Goal: Information Seeking & Learning: Check status

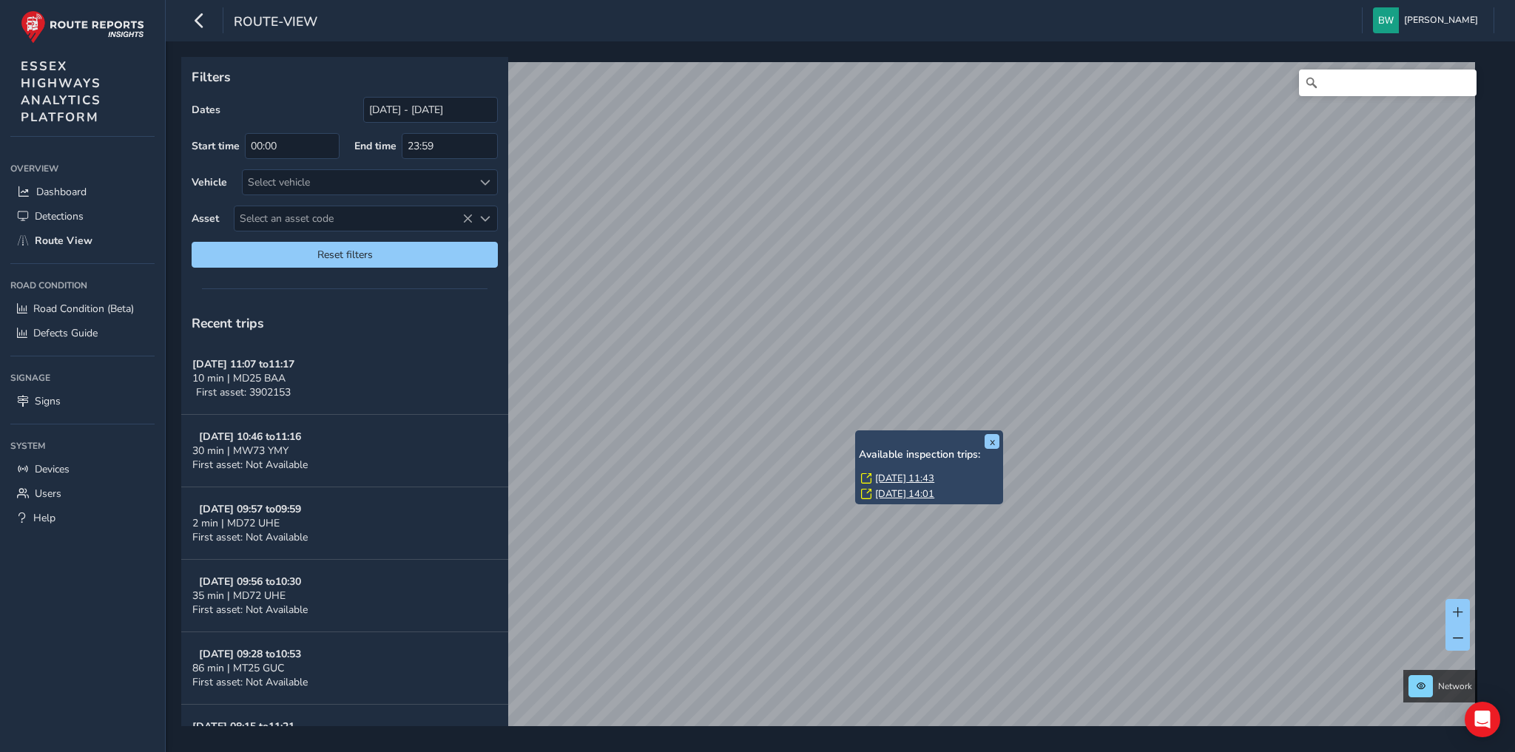
click at [910, 478] on link "[DATE] 11:43" at bounding box center [904, 478] width 59 height 13
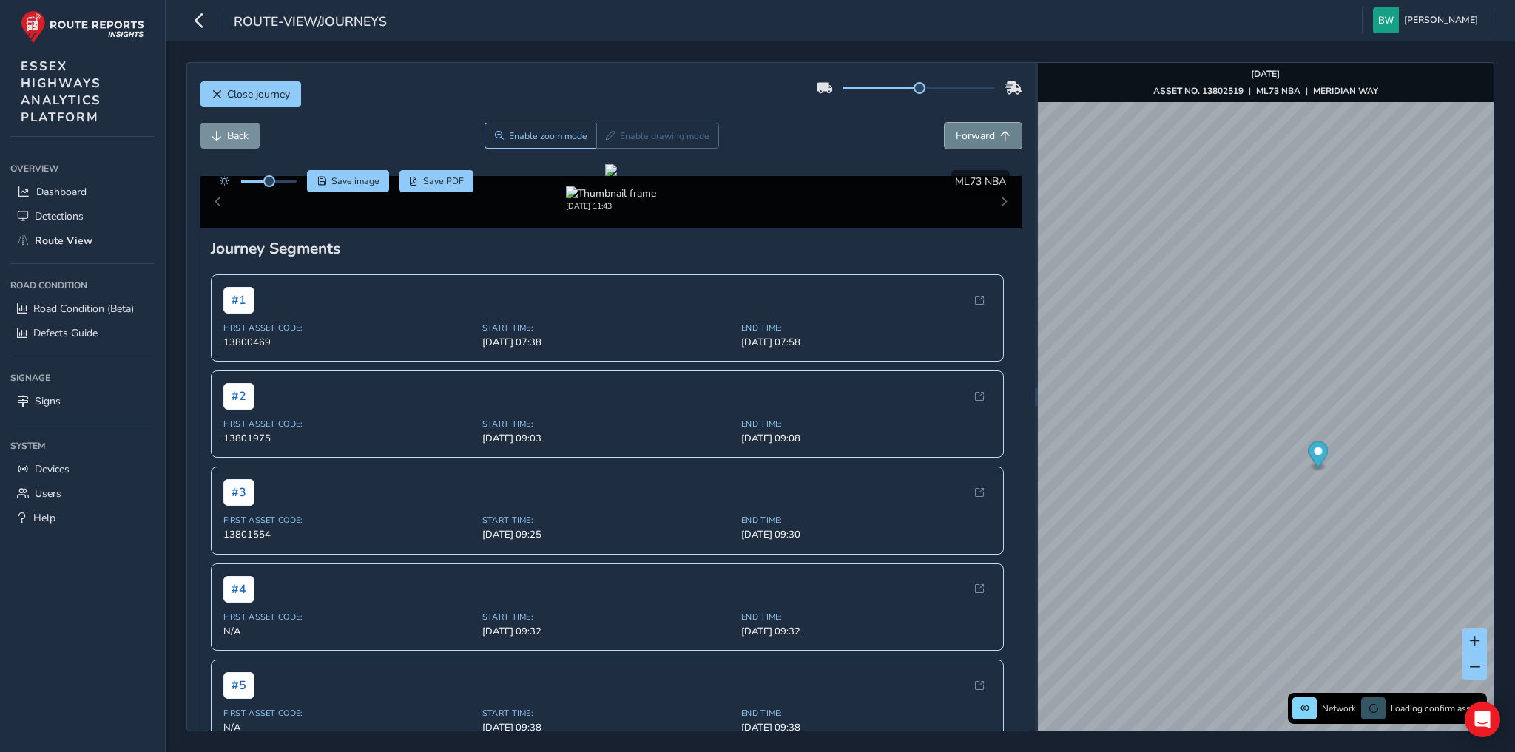
click at [964, 133] on span "Forward" at bounding box center [975, 136] width 39 height 14
click at [243, 136] on span "Back" at bounding box center [237, 136] width 21 height 14
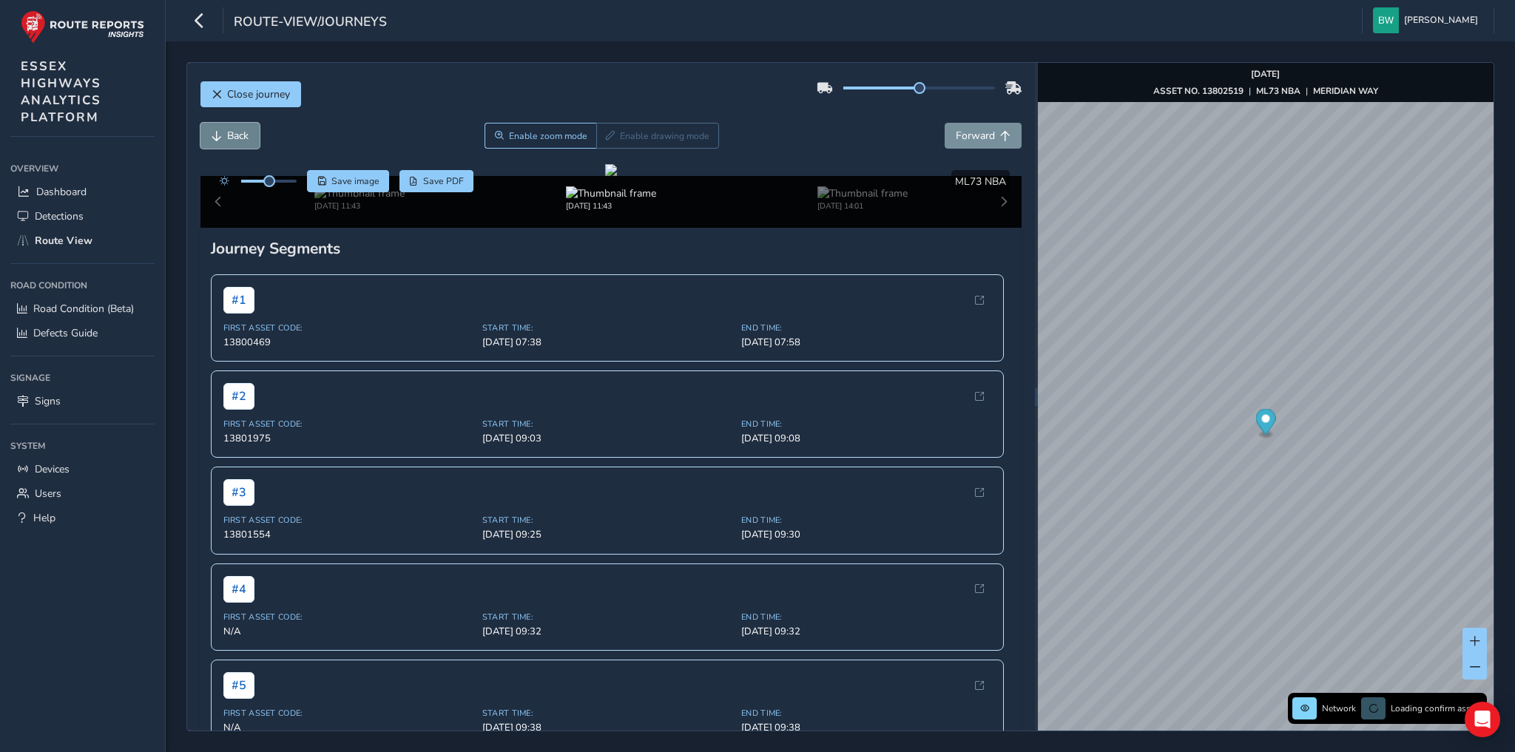
click at [243, 136] on span "Back" at bounding box center [237, 136] width 21 height 14
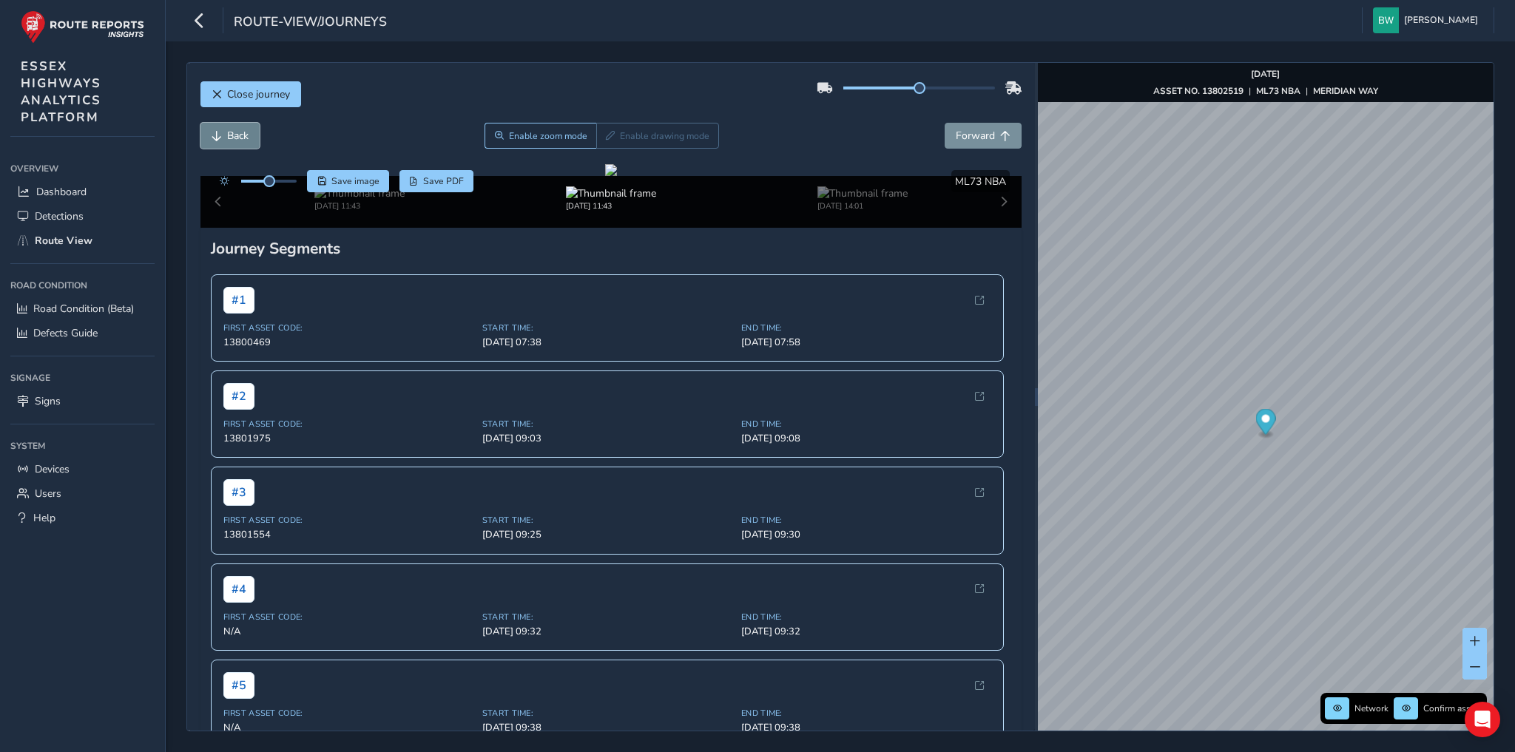
click at [243, 136] on span "Back" at bounding box center [237, 136] width 21 height 14
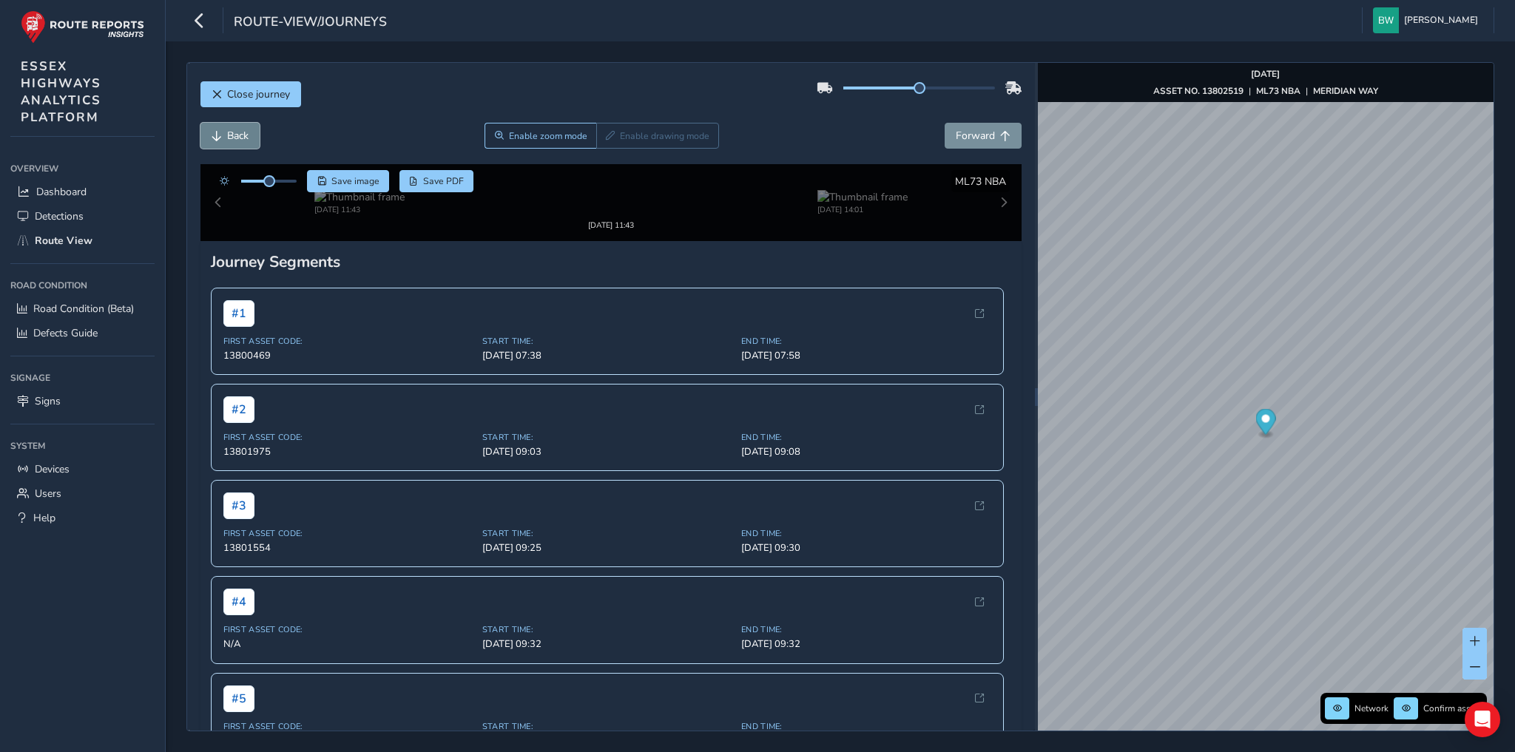
click at [243, 136] on span "Back" at bounding box center [237, 136] width 21 height 14
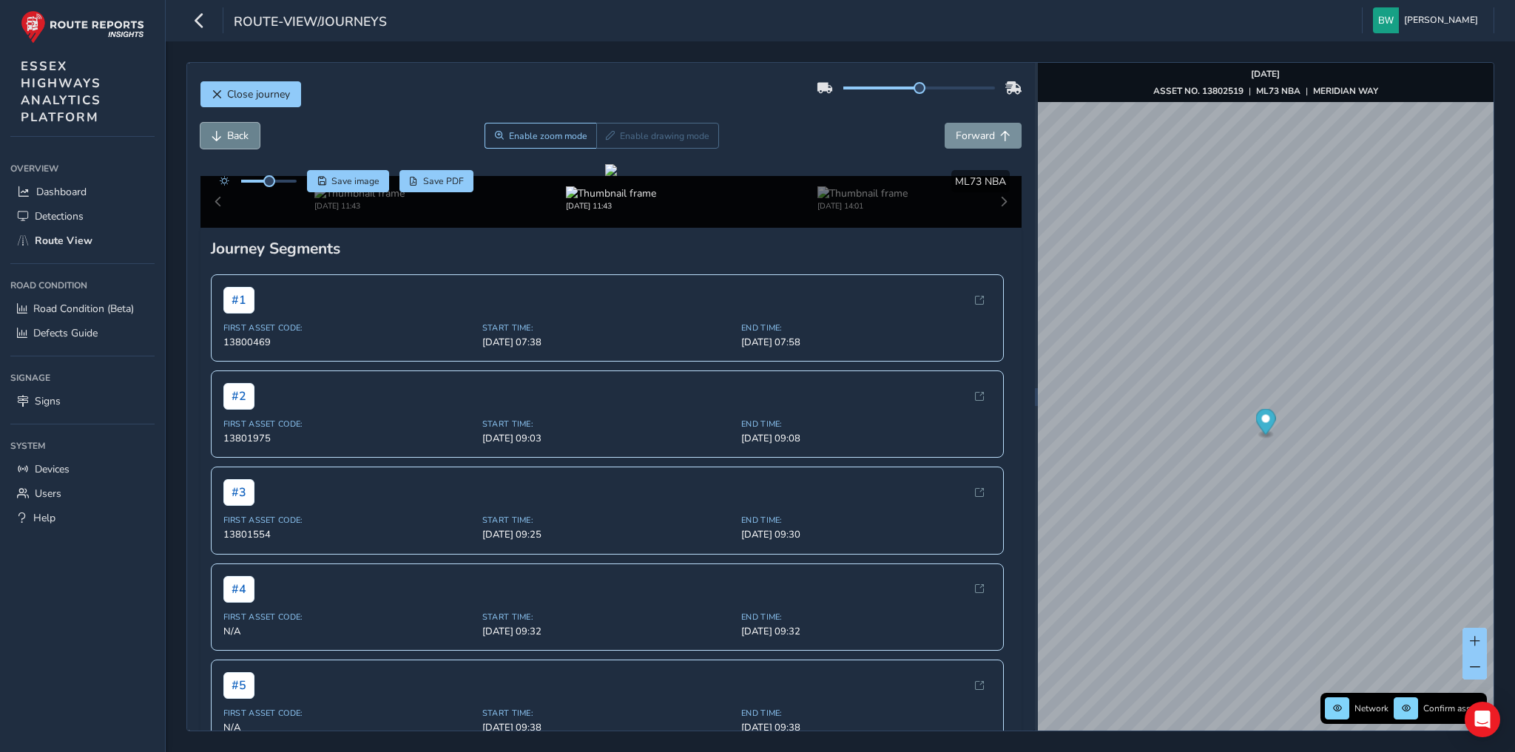
click at [243, 136] on span "Back" at bounding box center [237, 136] width 21 height 14
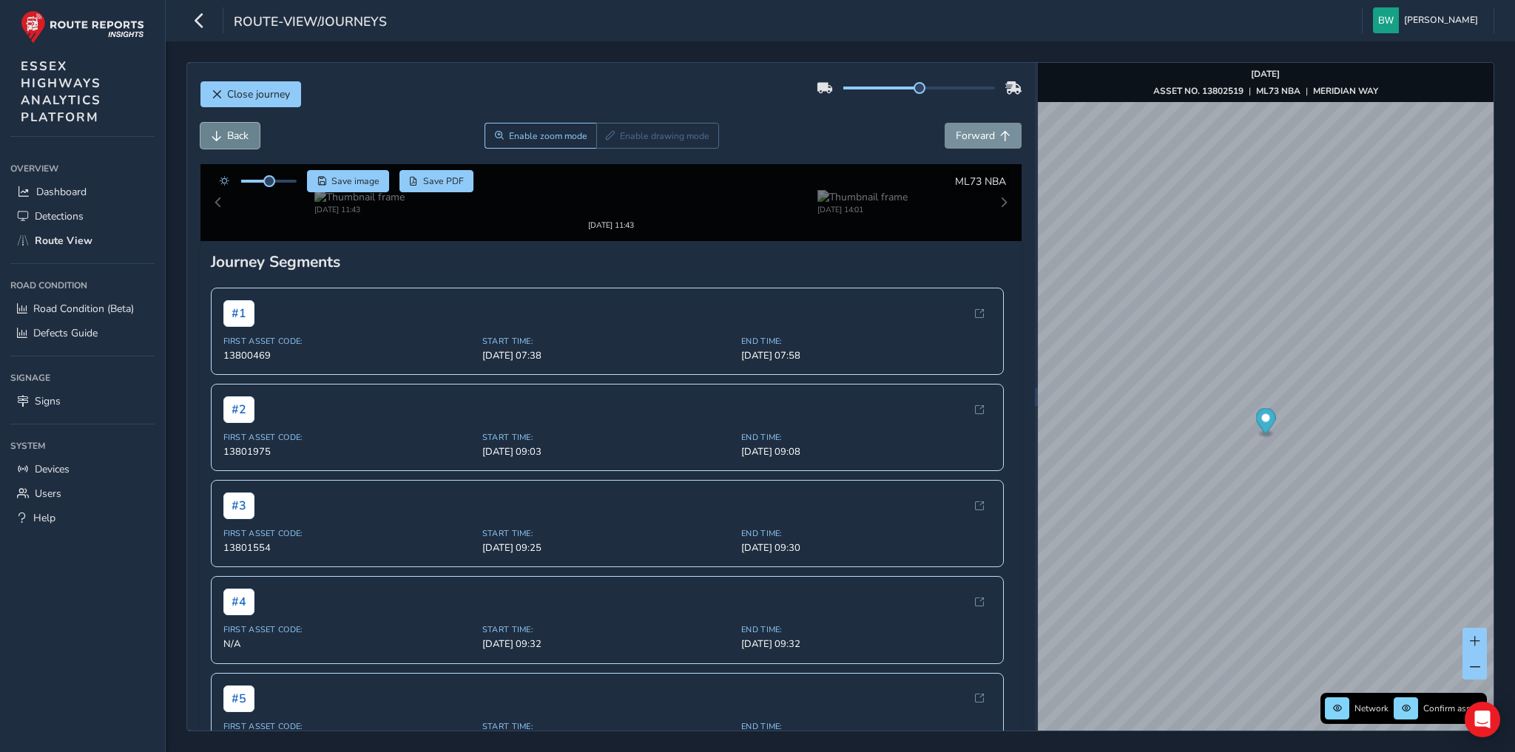
click at [243, 136] on span "Back" at bounding box center [237, 136] width 21 height 14
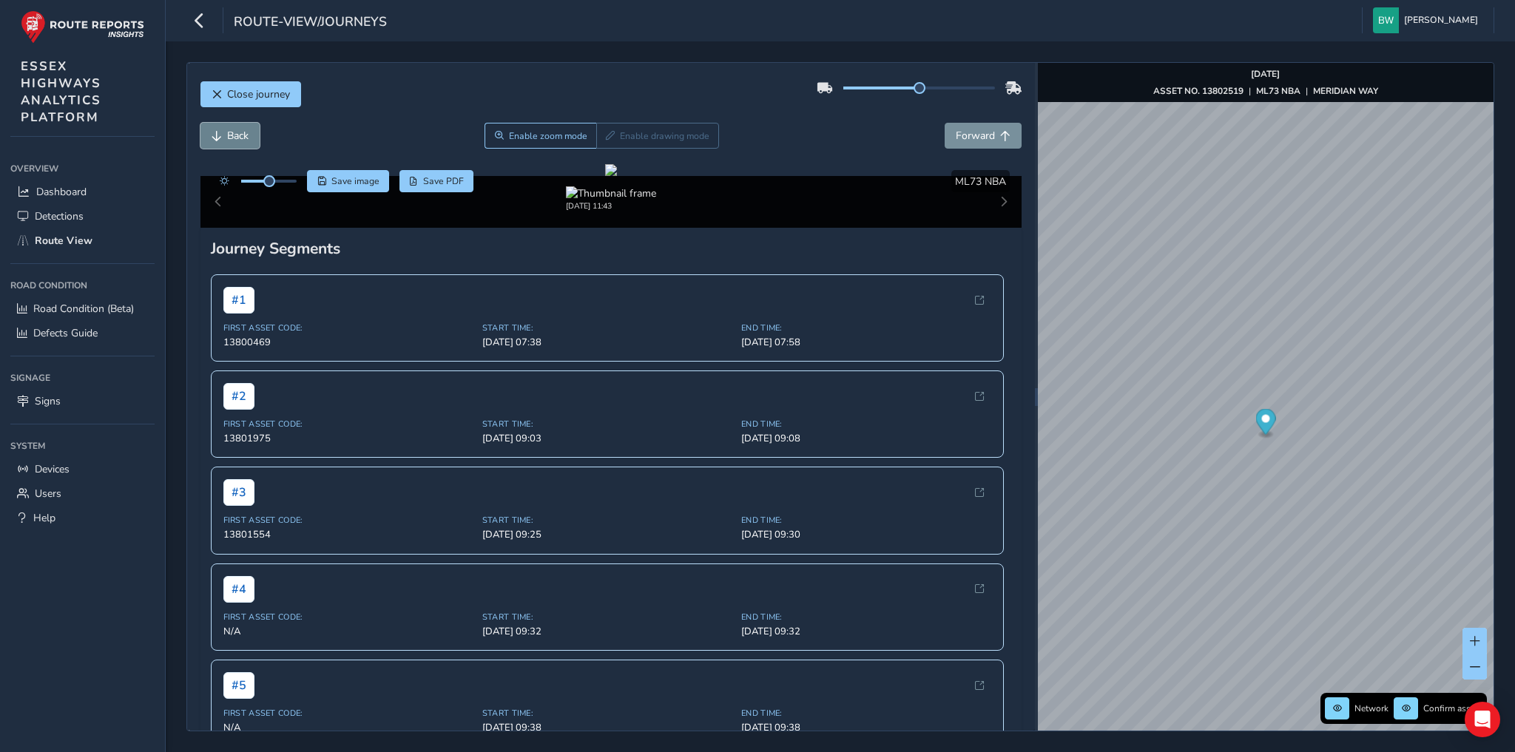
click at [243, 136] on span "Back" at bounding box center [237, 136] width 21 height 14
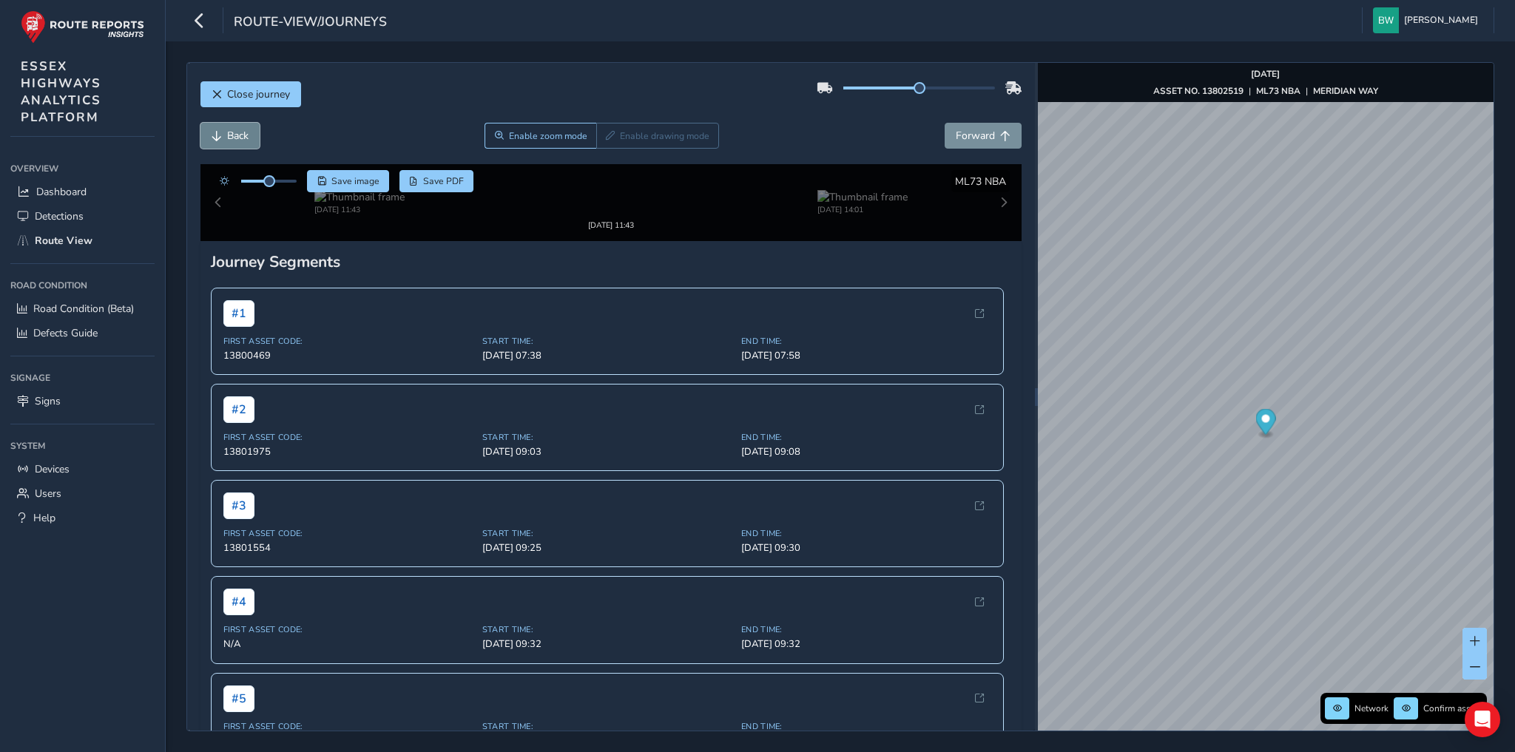
click at [243, 136] on span "Back" at bounding box center [237, 136] width 21 height 14
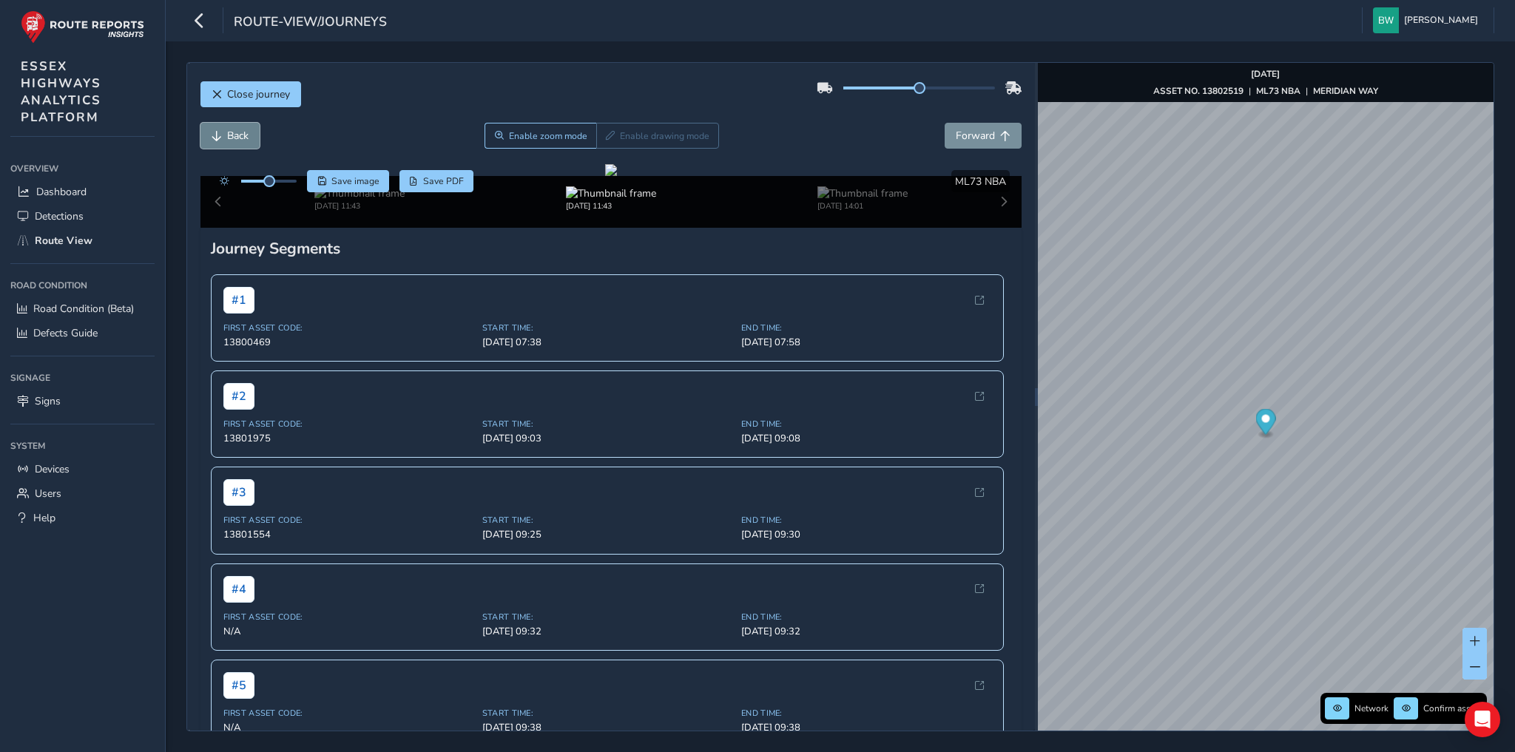
click at [243, 136] on span "Back" at bounding box center [237, 136] width 21 height 14
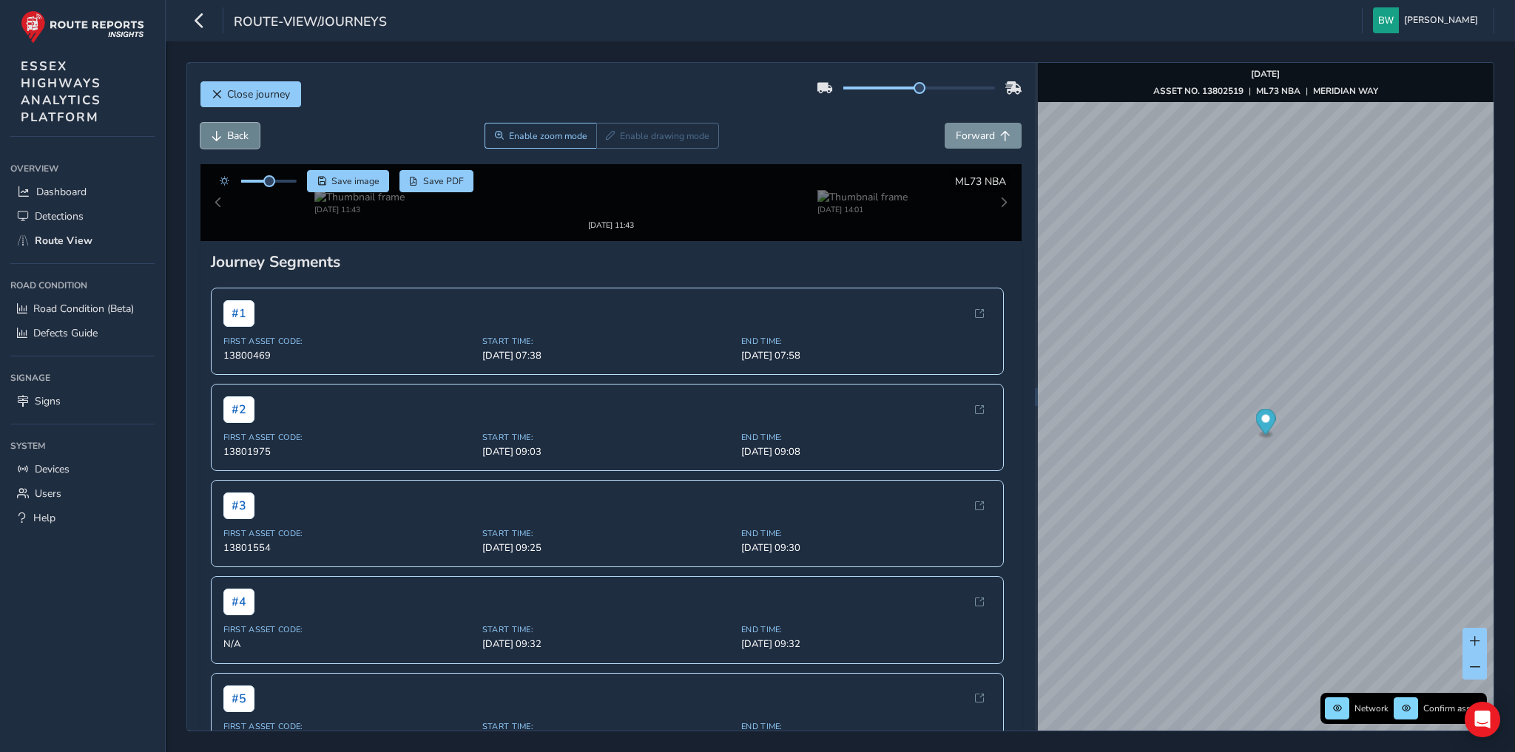
click at [243, 136] on span "Back" at bounding box center [237, 136] width 21 height 14
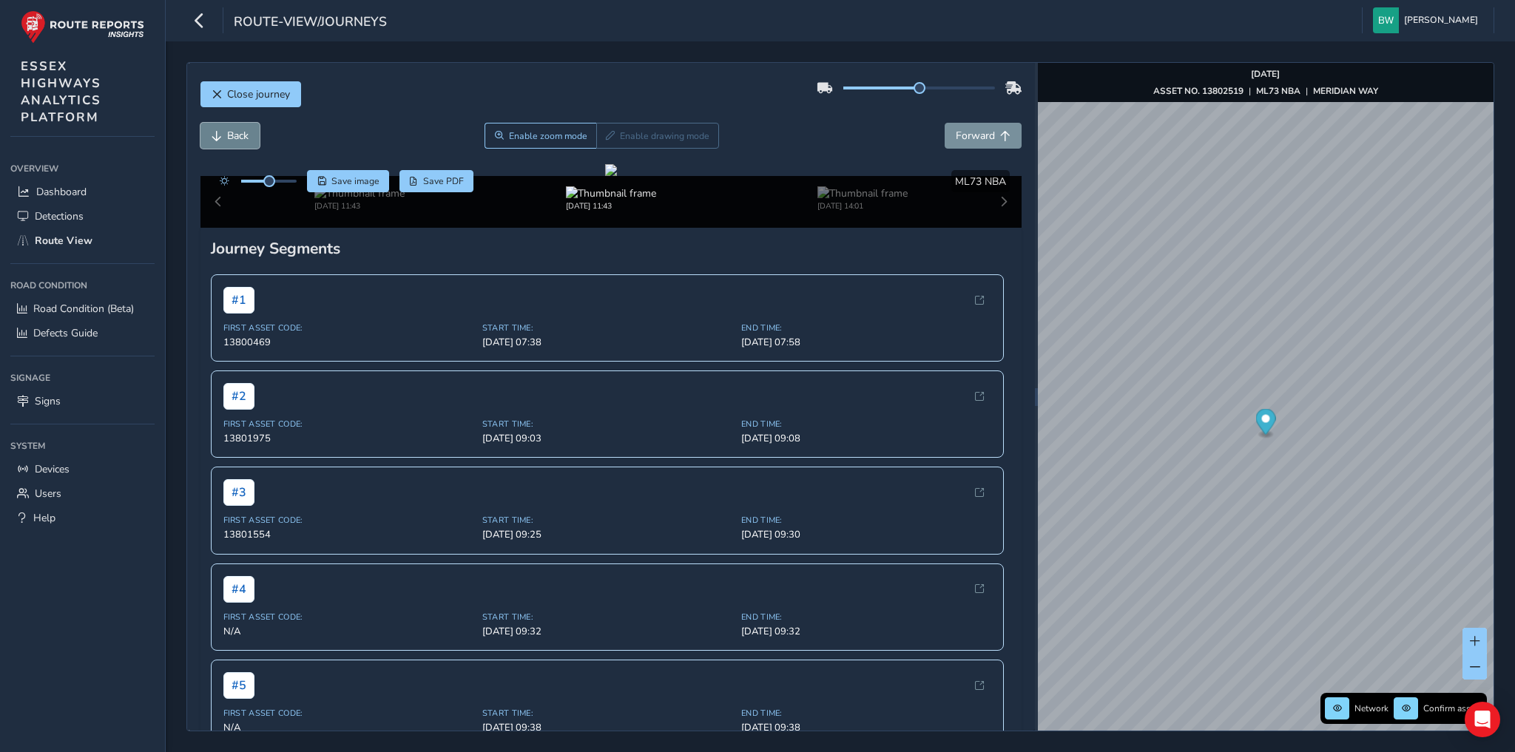
click at [243, 136] on span "Back" at bounding box center [237, 136] width 21 height 14
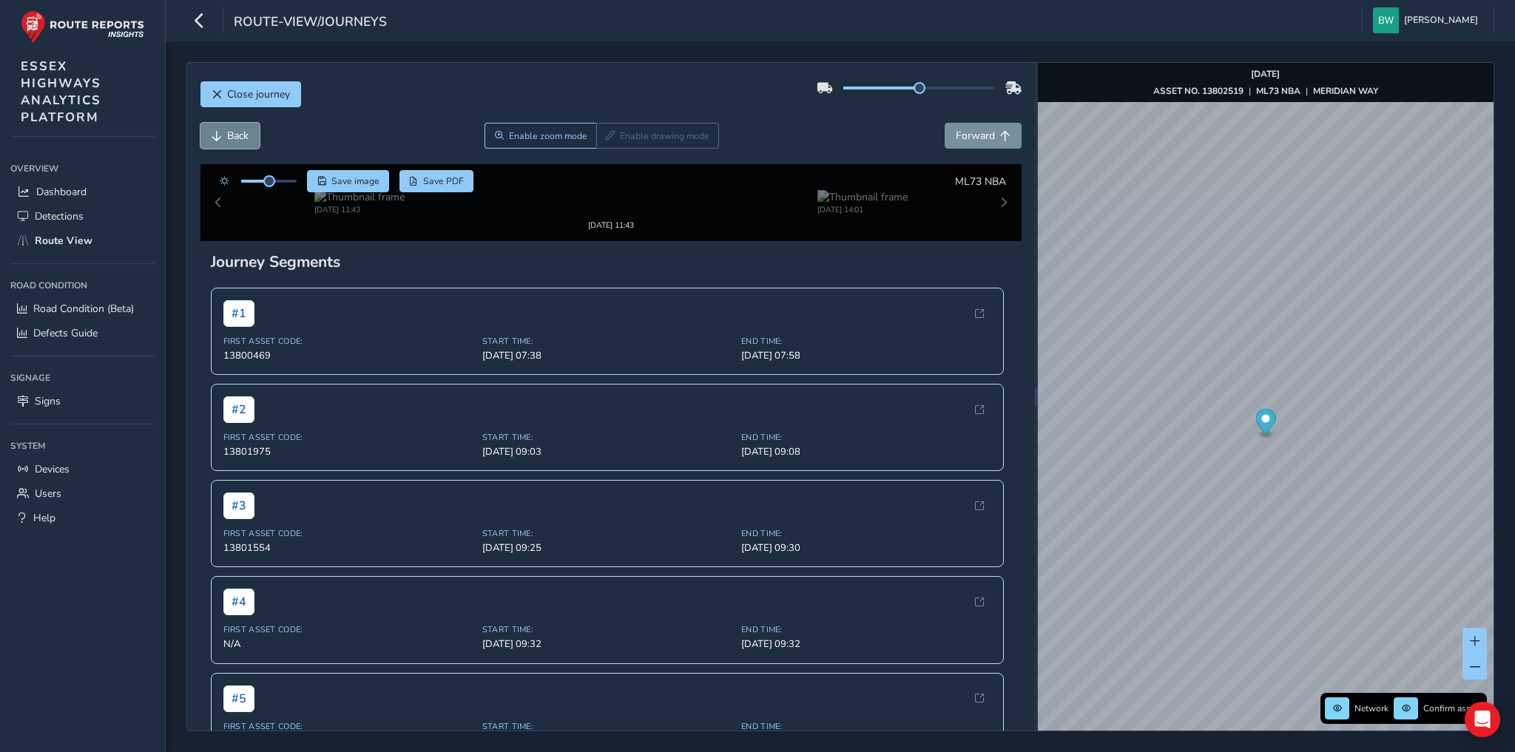
click at [243, 136] on span "Back" at bounding box center [237, 136] width 21 height 14
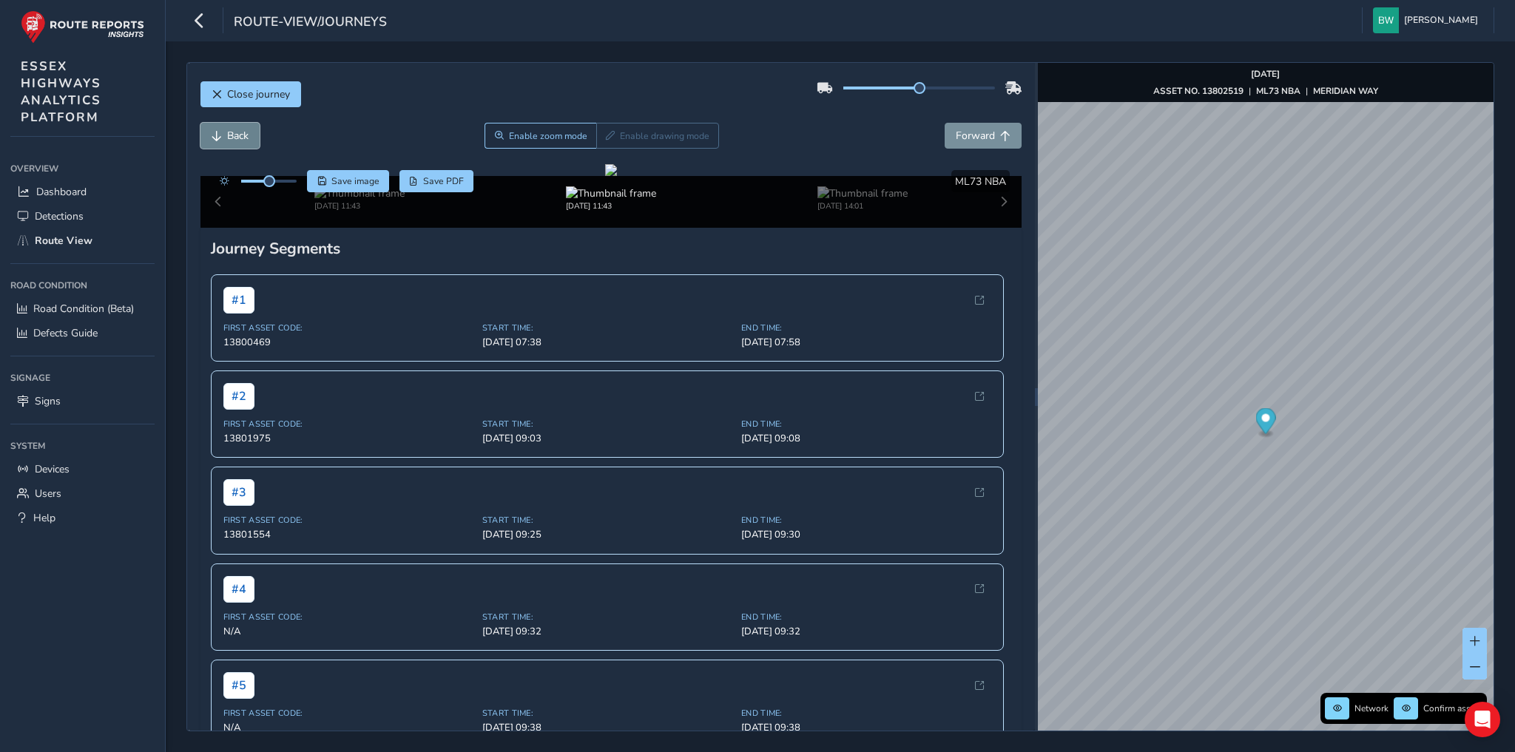
click at [243, 136] on span "Back" at bounding box center [237, 136] width 21 height 14
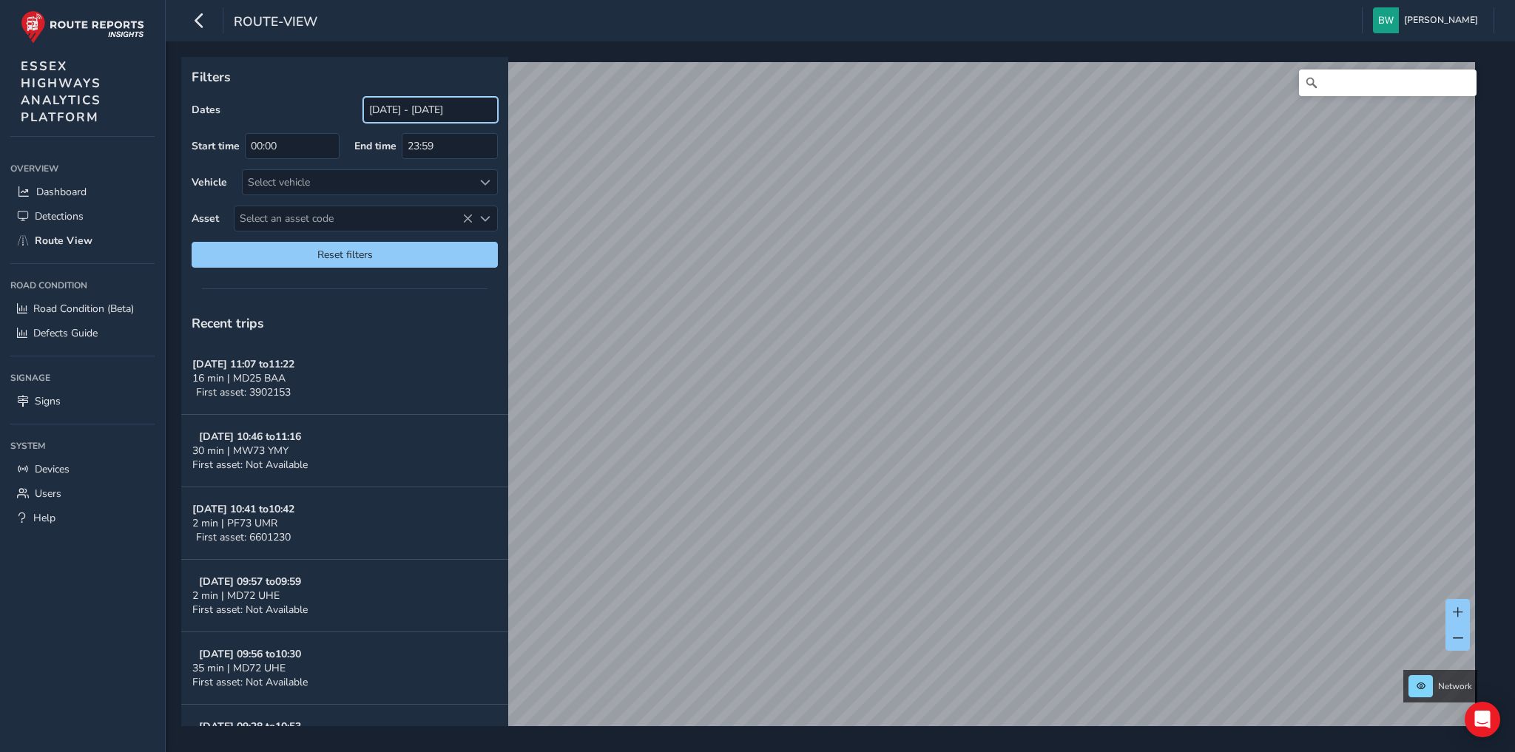
click at [432, 107] on input "[DATE] - [DATE]" at bounding box center [430, 110] width 135 height 26
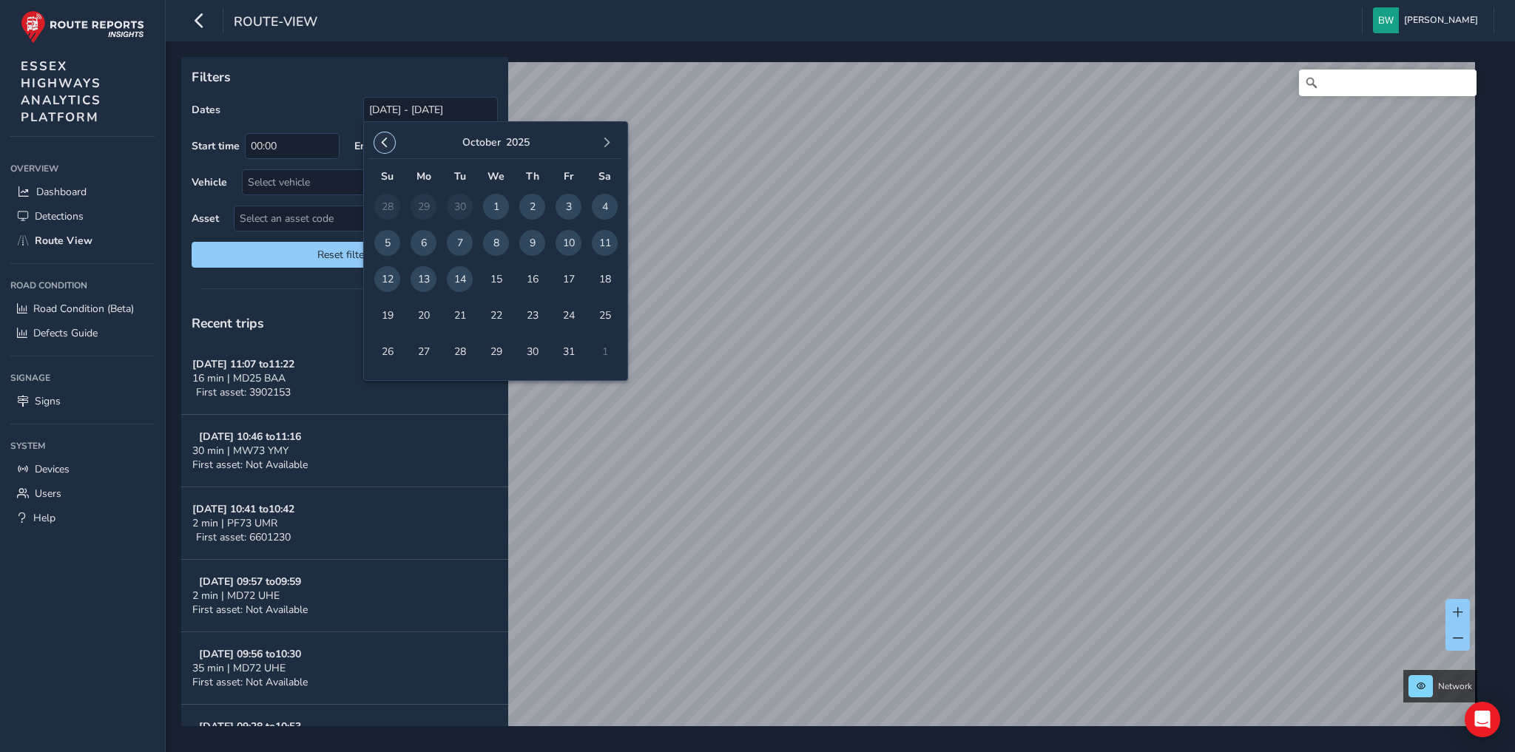
click at [385, 135] on button "button" at bounding box center [384, 142] width 21 height 21
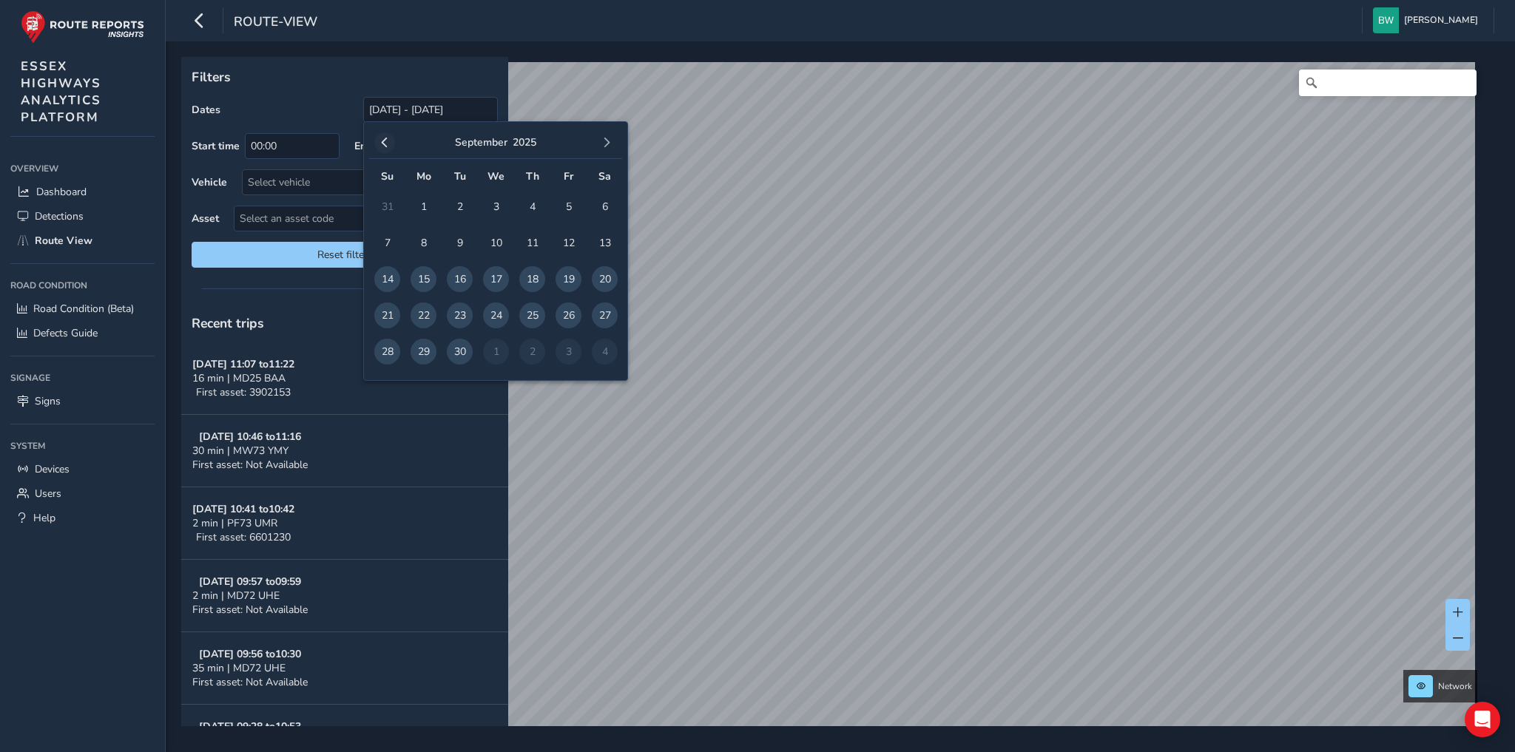
click at [382, 145] on span "button" at bounding box center [384, 143] width 10 height 10
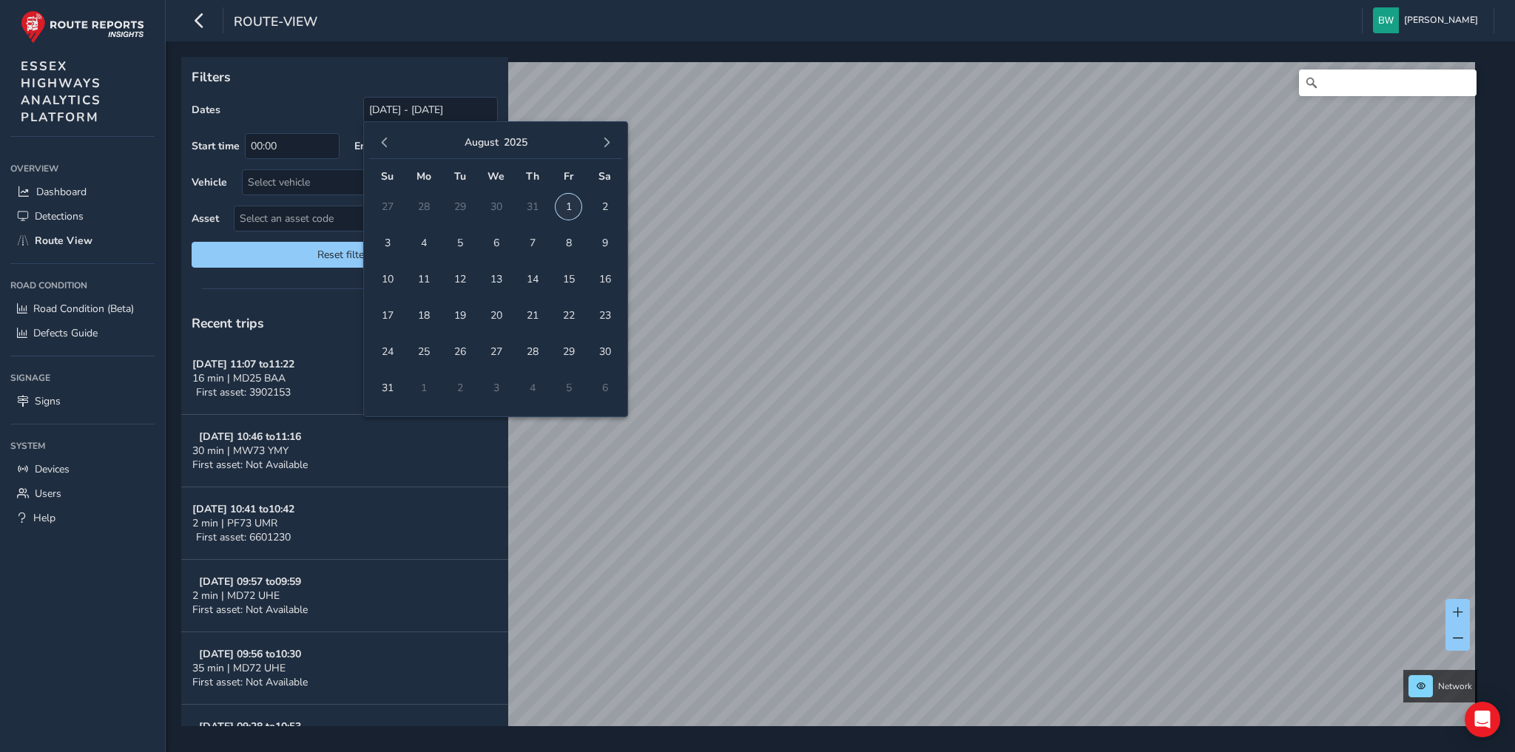
click at [559, 203] on span "1" at bounding box center [568, 207] width 26 height 26
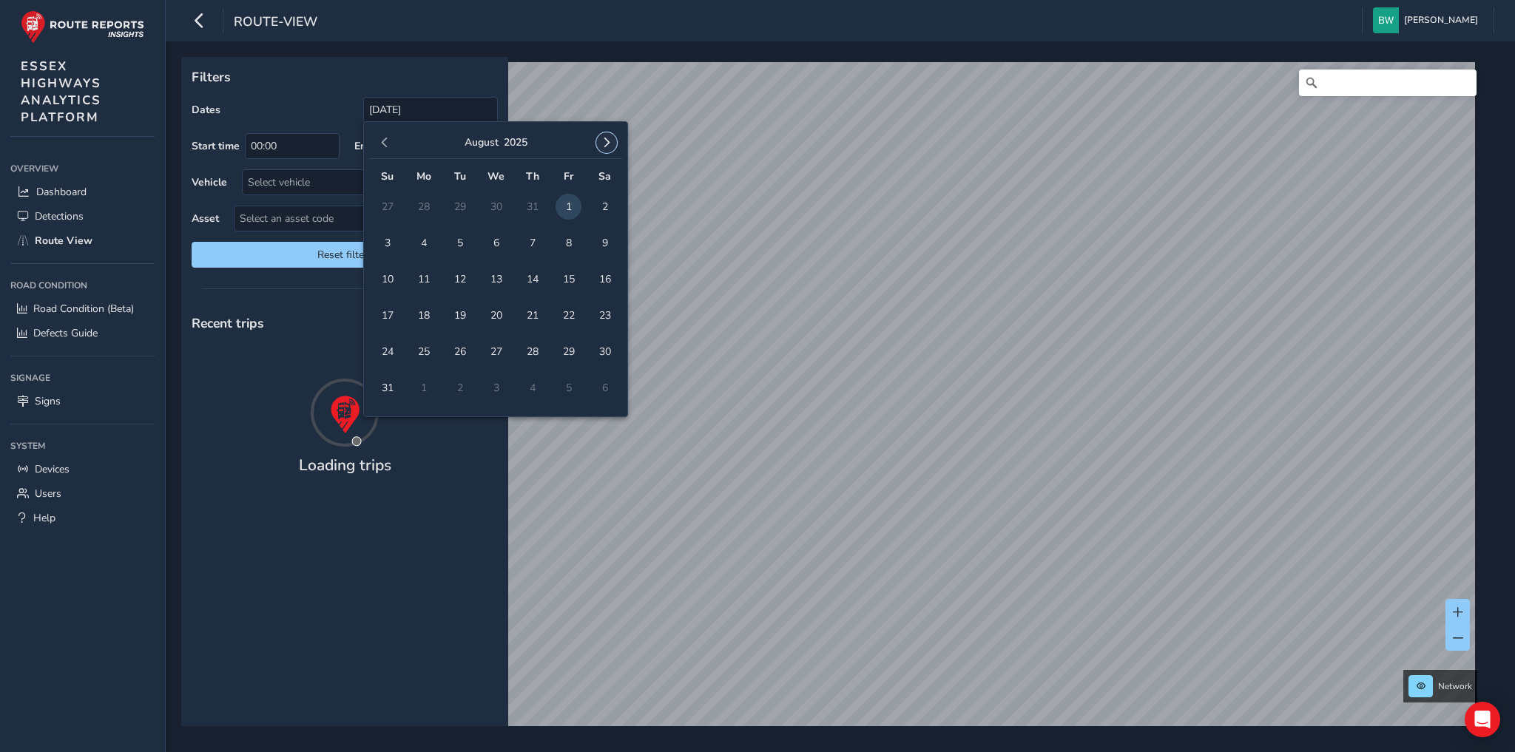
click at [612, 141] on button "button" at bounding box center [606, 142] width 21 height 21
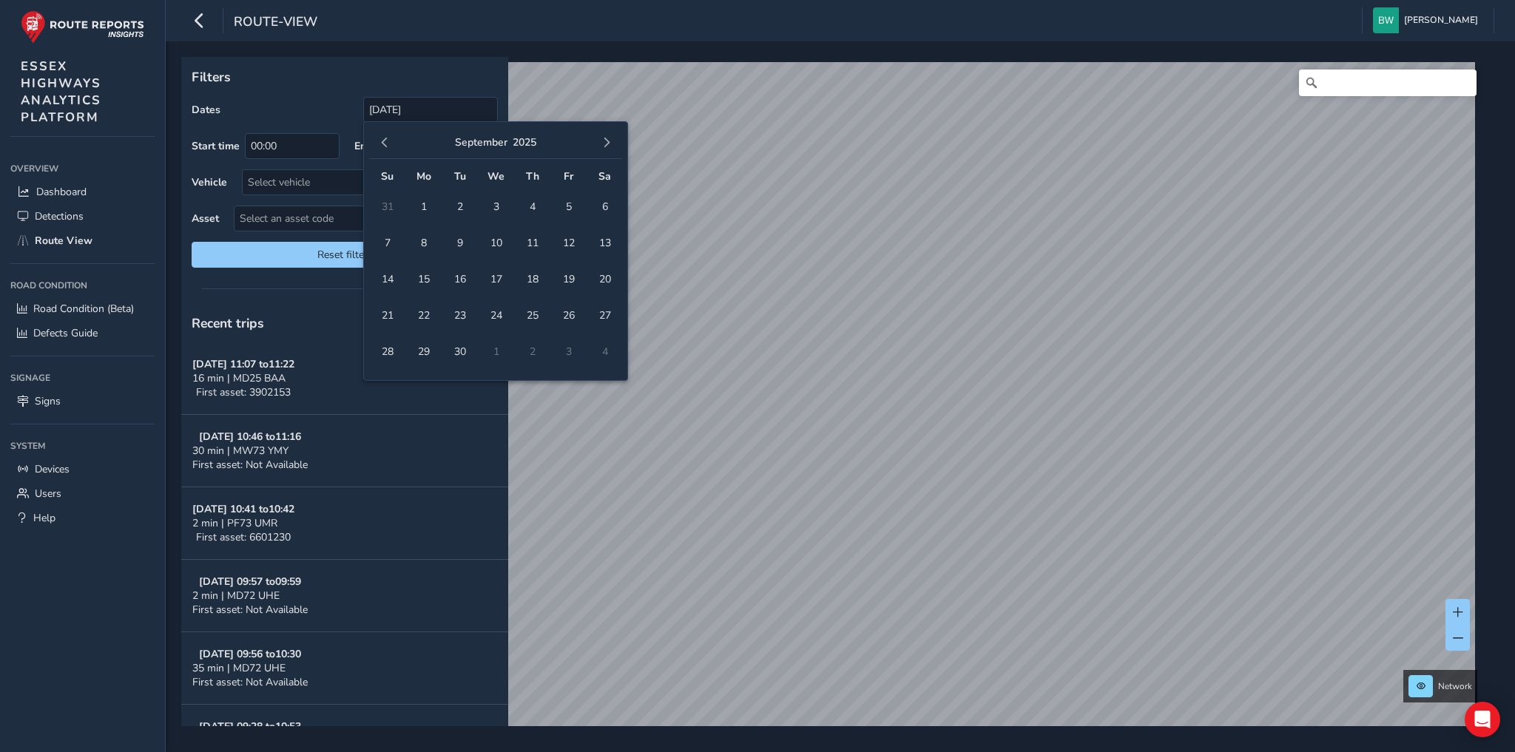
click at [612, 141] on button "button" at bounding box center [606, 142] width 21 height 21
click at [457, 274] on span "14" at bounding box center [460, 279] width 26 height 26
type input "01/08/2025 - 14/10/2025"
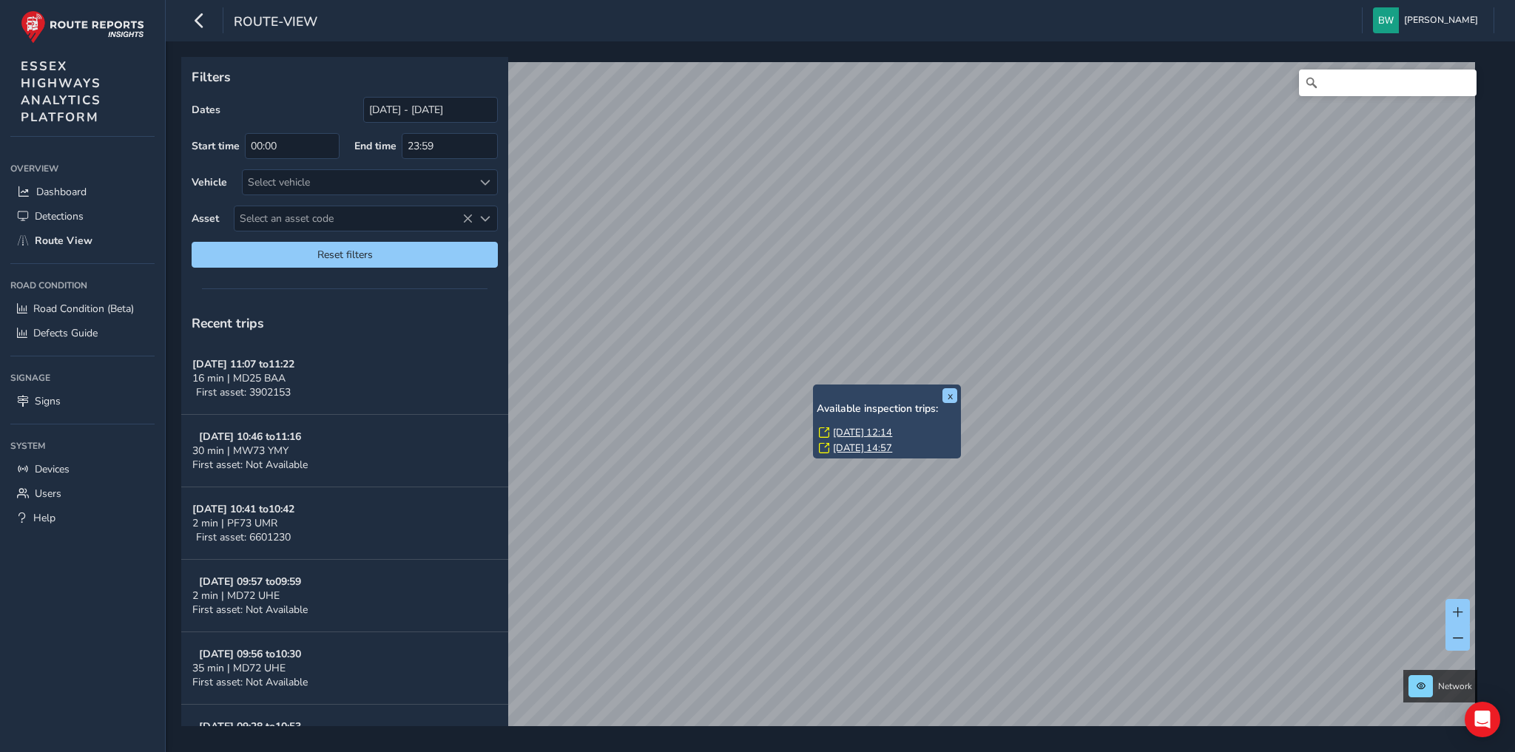
click at [878, 428] on link "Fri, 12 Sep, 12:14" at bounding box center [862, 432] width 59 height 13
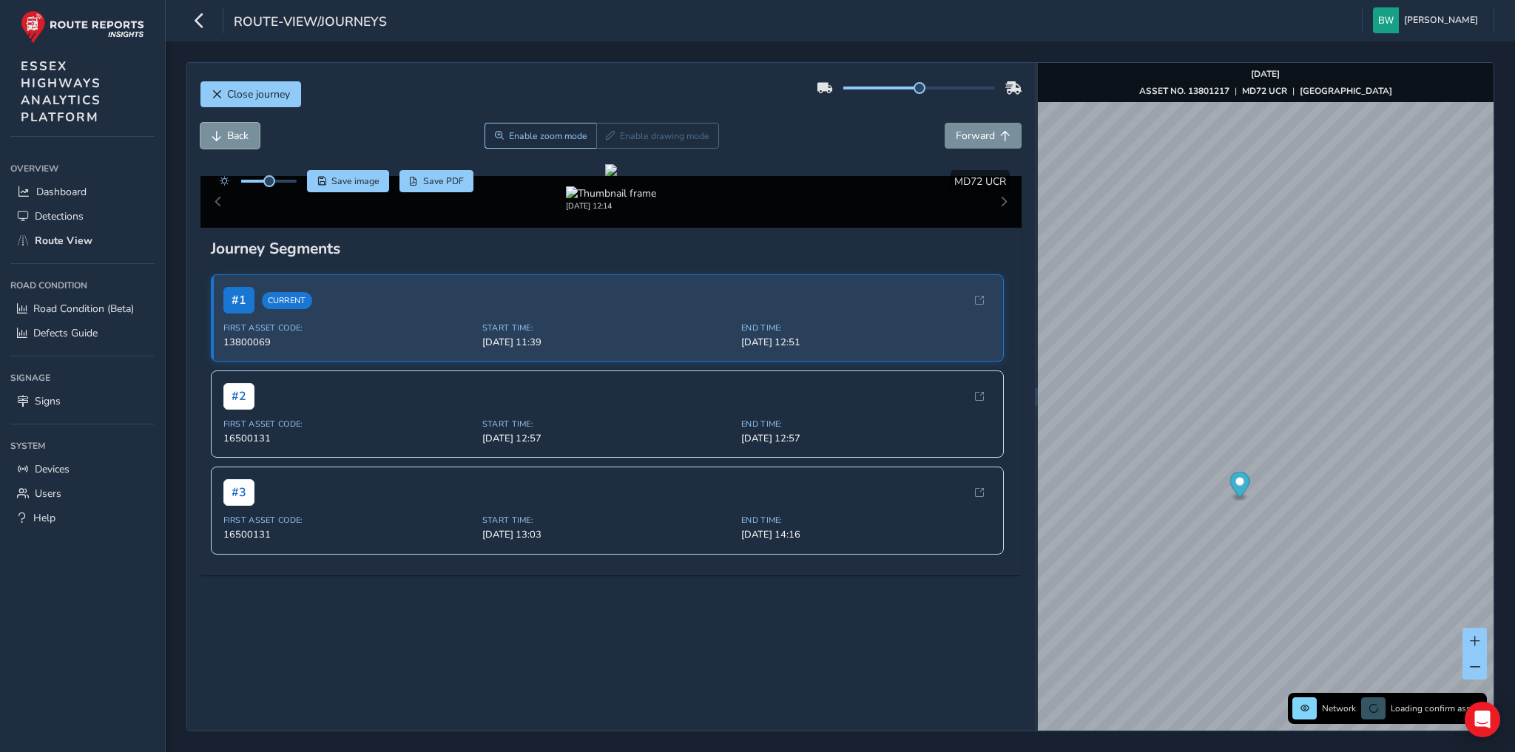
click at [234, 137] on span "Back" at bounding box center [237, 136] width 21 height 14
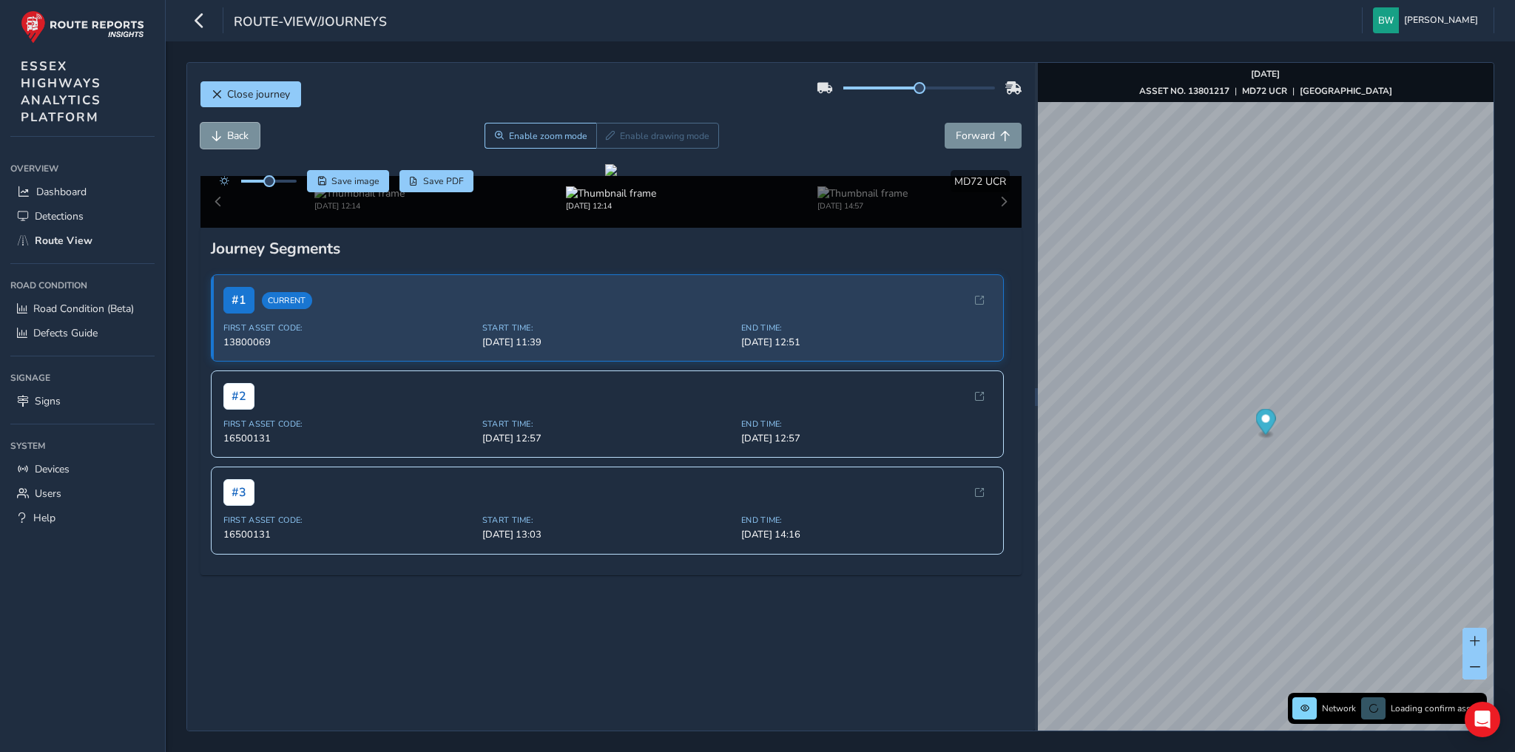
click at [234, 137] on span "Back" at bounding box center [237, 136] width 21 height 14
